Goal: Task Accomplishment & Management: Manage account settings

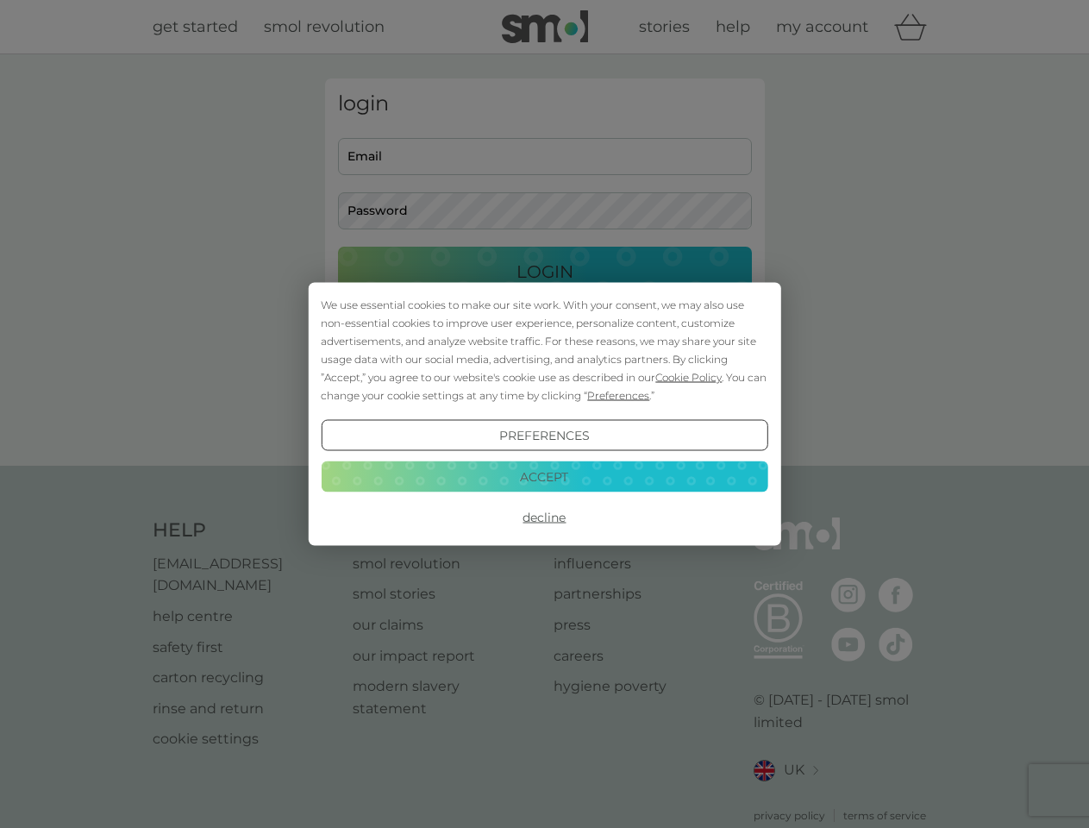
click at [689, 377] on span "Cookie Policy" at bounding box center [688, 377] width 66 height 13
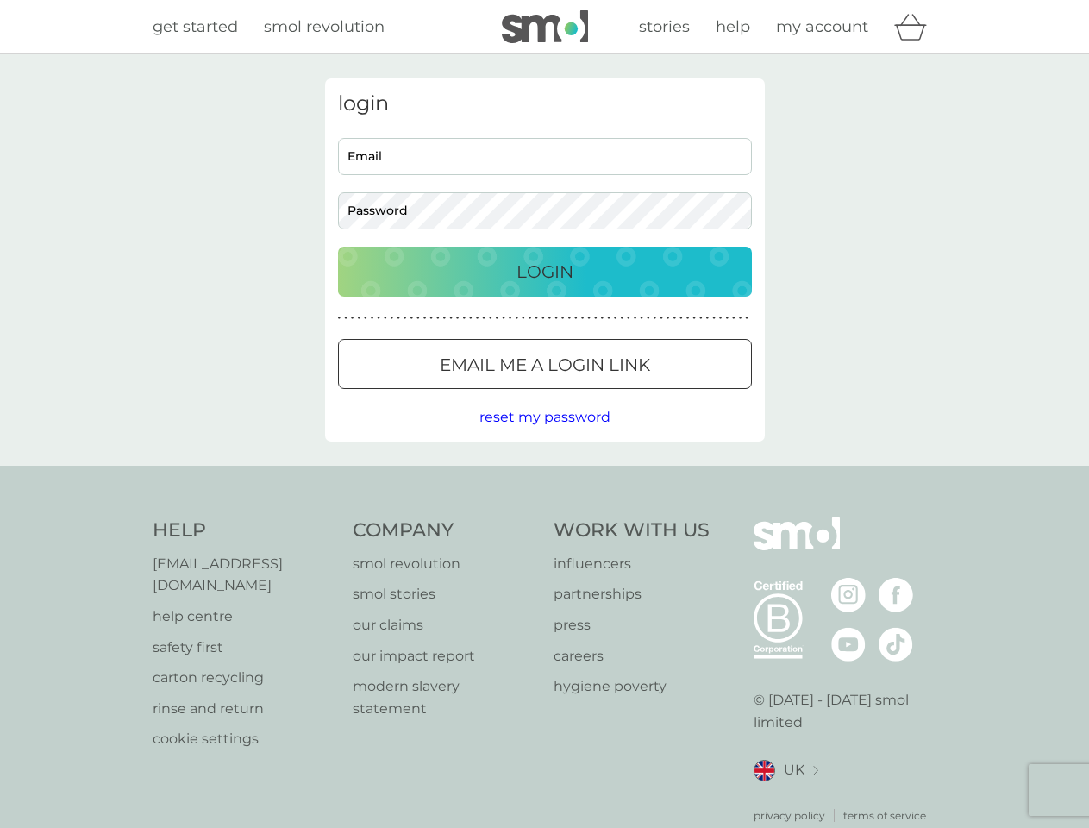
click at [617, 395] on div "login Email Password Login ● ● ● ● ● ● ● ● ● ● ● ● ● ● ● ● ● ● ● ● ● ● ● ● ● ● …" at bounding box center [545, 259] width 440 height 363
click at [544, 436] on div "login Email Password Login ● ● ● ● ● ● ● ● ● ● ● ● ● ● ● ● ● ● ● ● ● ● ● ● ● ● …" at bounding box center [545, 259] width 440 height 363
click at [544, 517] on div "Help [EMAIL_ADDRESS][DOMAIN_NAME] help centre safety first carton recycling rin…" at bounding box center [545, 670] width 785 height 306
click at [544, 476] on div "Help [EMAIL_ADDRESS][DOMAIN_NAME] help centre safety first carton recycling rin…" at bounding box center [544, 671] width 1089 height 410
